Goal: Task Accomplishment & Management: Manage account settings

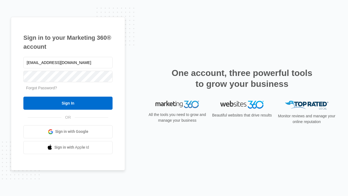
type input "dankie614@gmail.com"
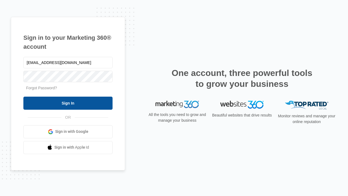
click at [68, 103] on input "Sign In" at bounding box center [67, 102] width 89 height 13
